Goal: Task Accomplishment & Management: Complete application form

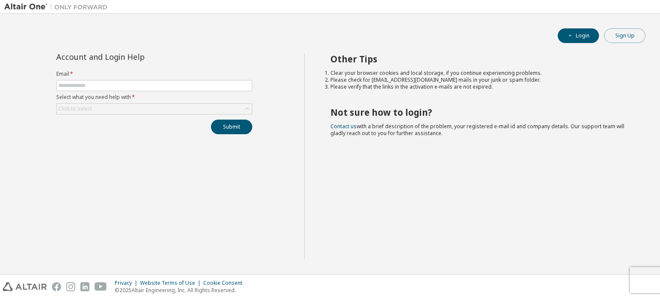
click at [623, 38] on button "Sign Up" at bounding box center [625, 35] width 41 height 15
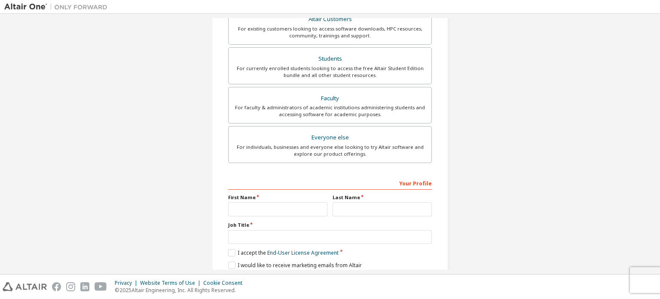
scroll to position [202, 0]
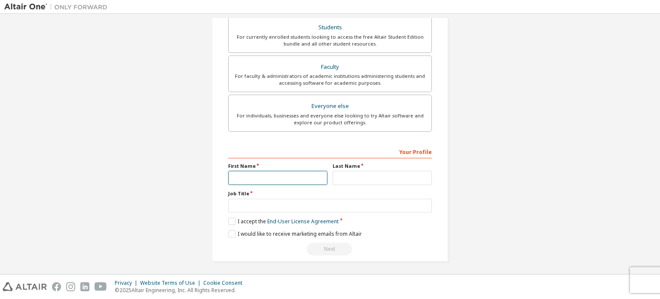
click at [243, 176] on input "text" at bounding box center [277, 178] width 99 height 14
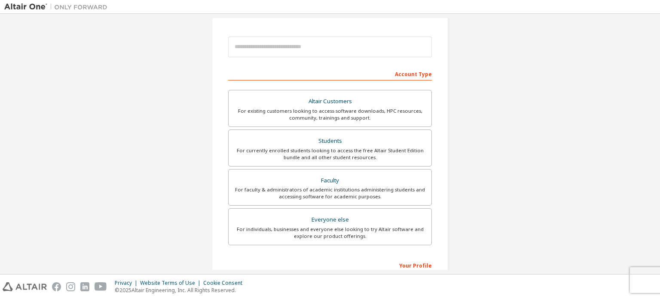
scroll to position [0, 0]
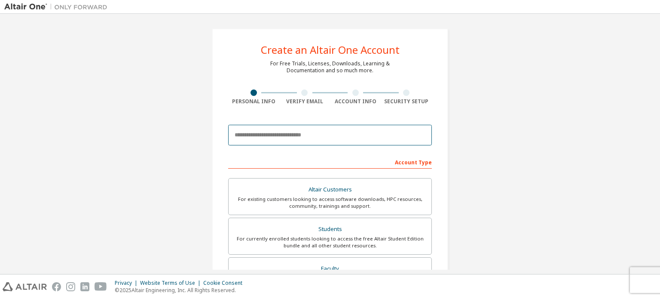
click at [268, 135] on input "email" at bounding box center [330, 135] width 204 height 21
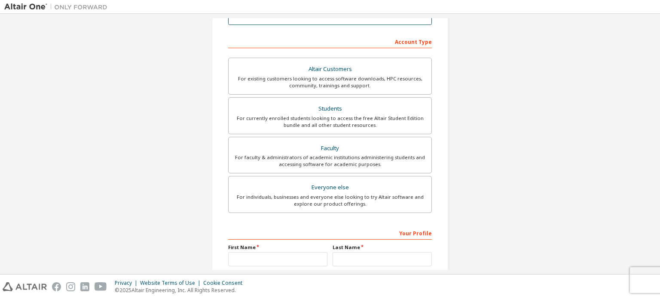
scroll to position [120, 0]
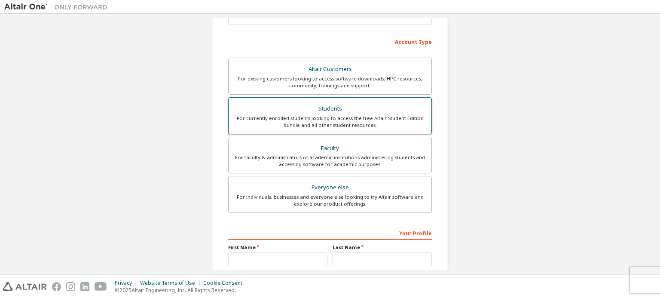
click at [271, 123] on div "For currently enrolled students looking to access the free Altair Student Editi…" at bounding box center [330, 122] width 193 height 14
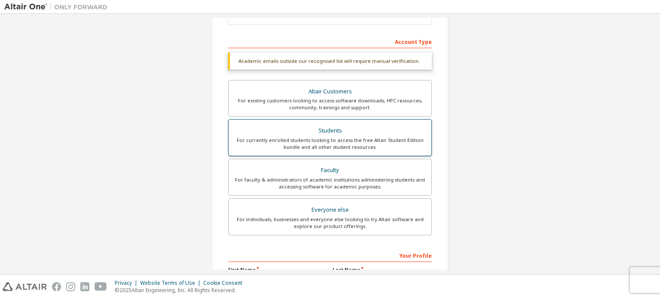
click at [301, 149] on div "For currently enrolled students looking to access the free Altair Student Editi…" at bounding box center [330, 144] width 193 height 14
click at [339, 128] on div "Students" at bounding box center [330, 131] width 193 height 12
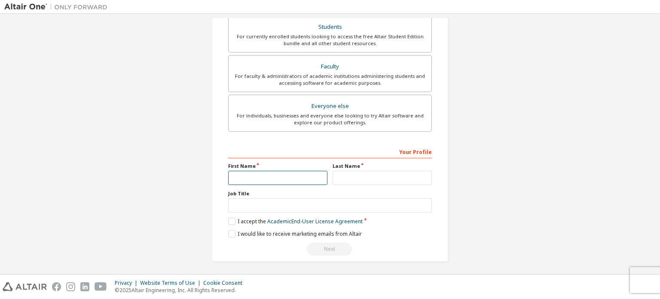
click at [248, 179] on input "text" at bounding box center [277, 178] width 99 height 14
type input "******"
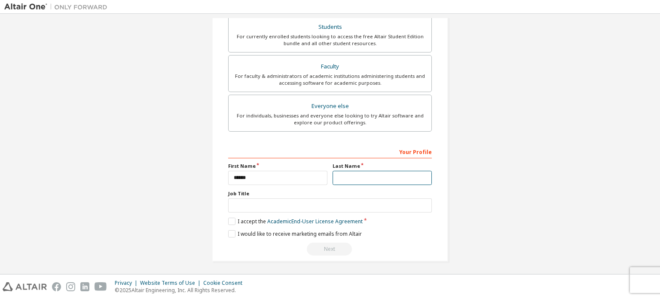
click at [356, 178] on input "text" at bounding box center [382, 178] width 99 height 14
type input "*"
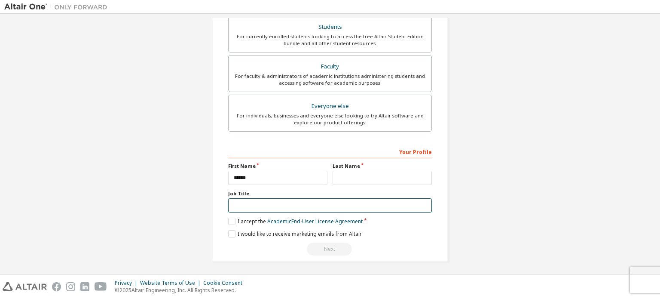
click at [266, 203] on input "text" at bounding box center [330, 205] width 204 height 14
click at [267, 206] on input "text" at bounding box center [330, 205] width 204 height 14
type input "*******"
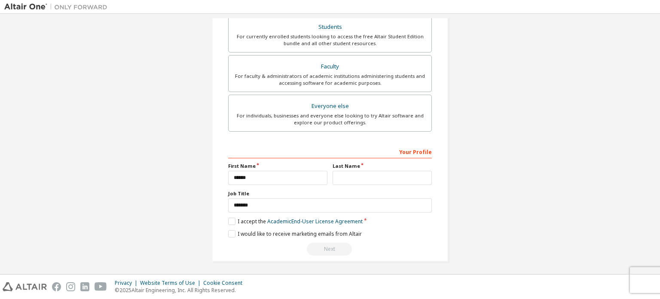
click at [230, 225] on div "Your Profile First Name ****** Last Name Job Title ******* Please provide State…" at bounding box center [330, 199] width 204 height 111
click at [229, 221] on label "I accept the Academic End-User License Agreement" at bounding box center [295, 221] width 135 height 7
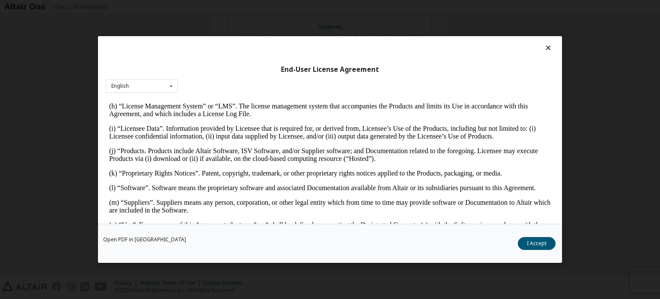
scroll to position [354, 0]
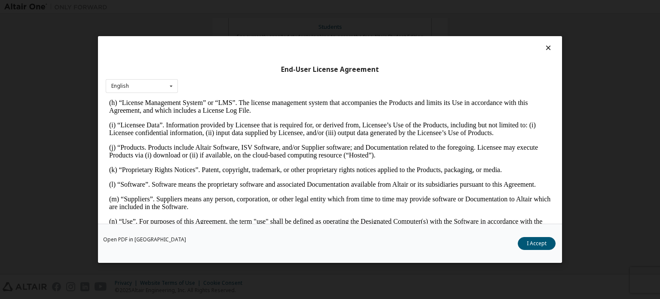
click at [544, 49] on icon at bounding box center [548, 48] width 9 height 8
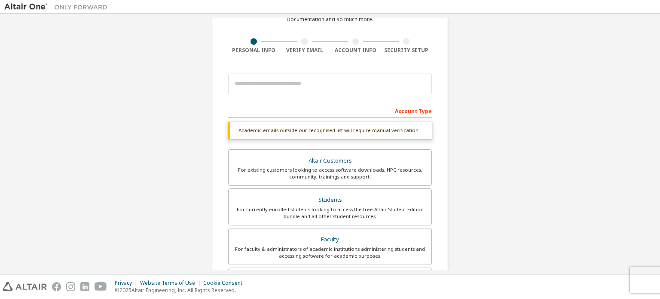
scroll to position [52, 0]
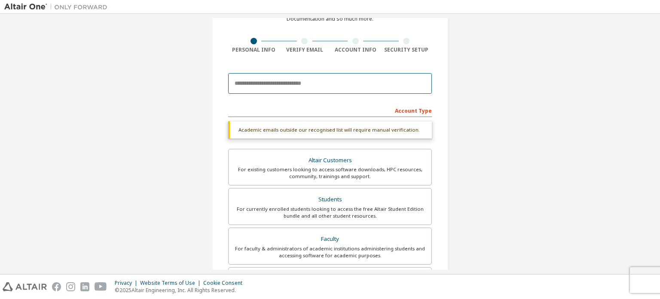
click at [289, 83] on input "email" at bounding box center [330, 83] width 204 height 21
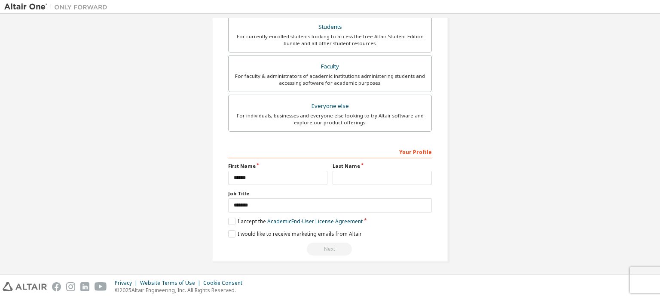
scroll to position [219, 0]
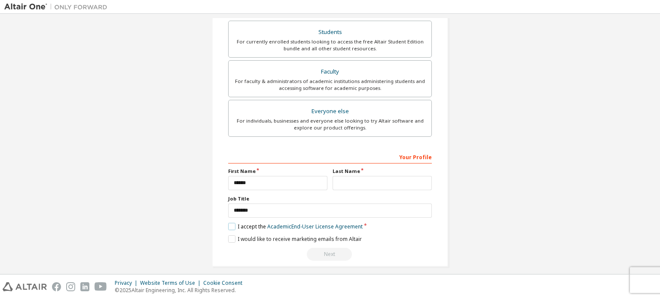
click at [232, 223] on label "I accept the Academic End-User License Agreement" at bounding box center [295, 226] width 135 height 7
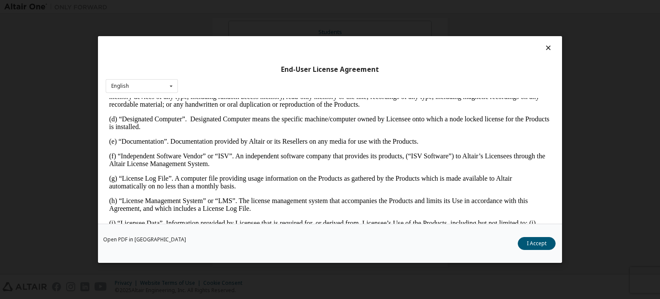
scroll to position [294, 0]
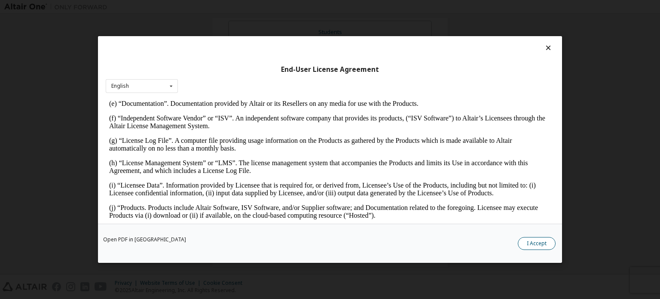
click at [533, 248] on button "I Accept" at bounding box center [537, 243] width 38 height 13
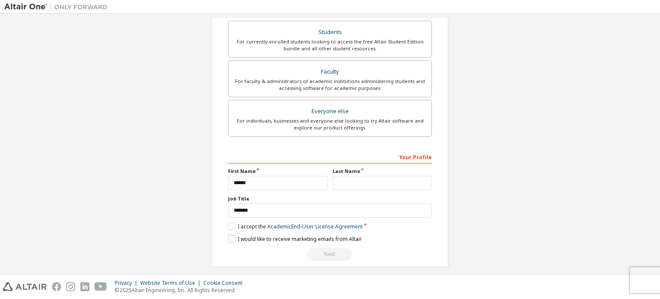
click at [228, 237] on label "I would like to receive marketing emails from Altair" at bounding box center [295, 238] width 134 height 7
click at [313, 252] on div "Next" at bounding box center [330, 254] width 204 height 13
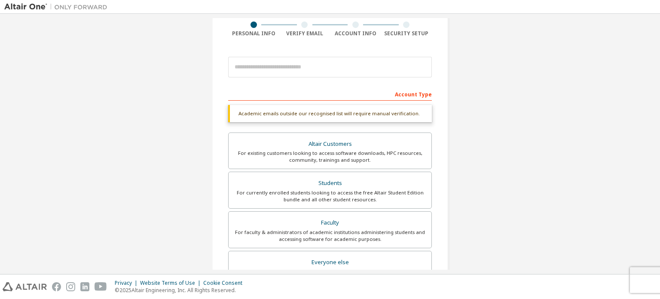
scroll to position [0, 0]
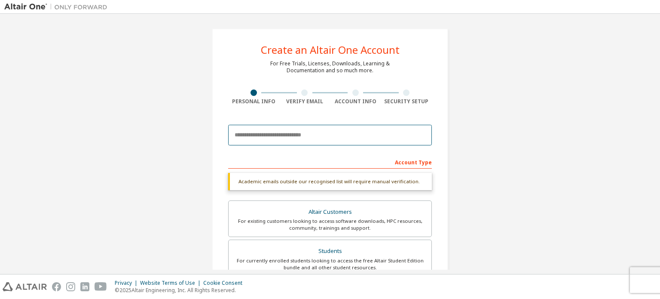
click at [384, 140] on input "email" at bounding box center [330, 135] width 204 height 21
click at [359, 135] on input "email" at bounding box center [330, 135] width 204 height 21
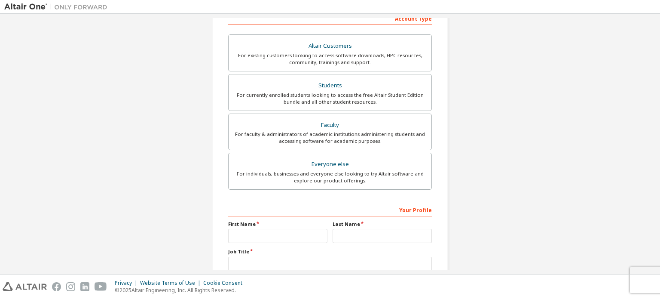
scroll to position [142, 0]
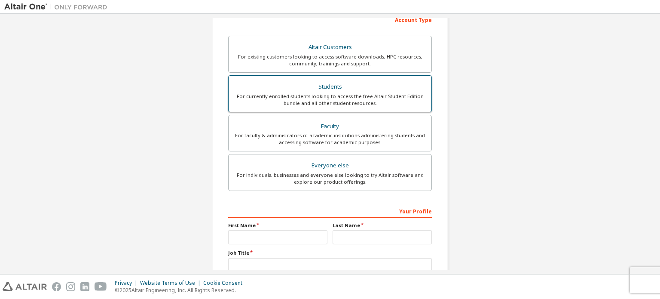
click at [311, 95] on div "For currently enrolled students looking to access the free Altair Student Editi…" at bounding box center [330, 100] width 193 height 14
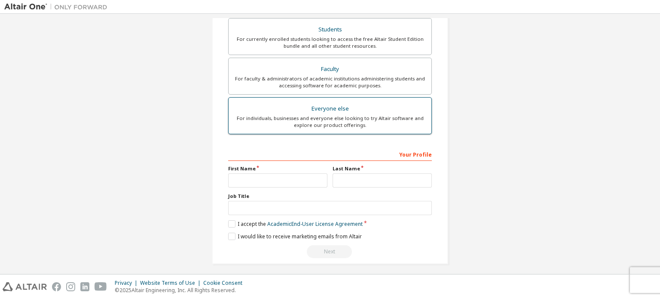
scroll to position [224, 0]
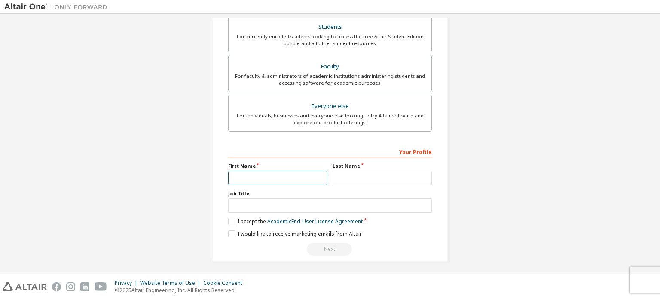
click at [279, 177] on input "text" at bounding box center [277, 178] width 99 height 14
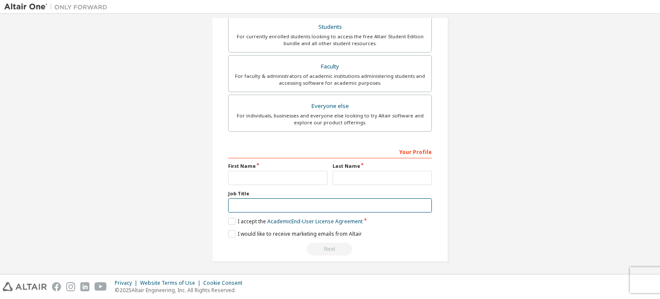
click at [278, 208] on input "text" at bounding box center [330, 205] width 204 height 14
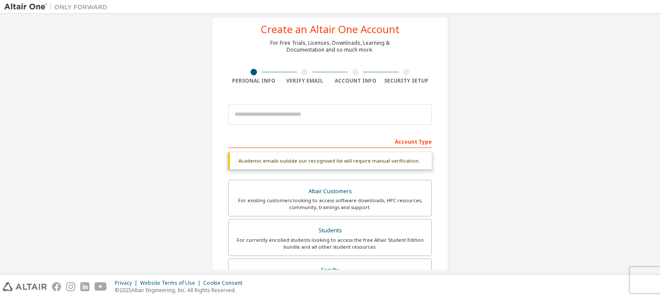
scroll to position [0, 0]
